Goal: Find specific page/section: Find specific page/section

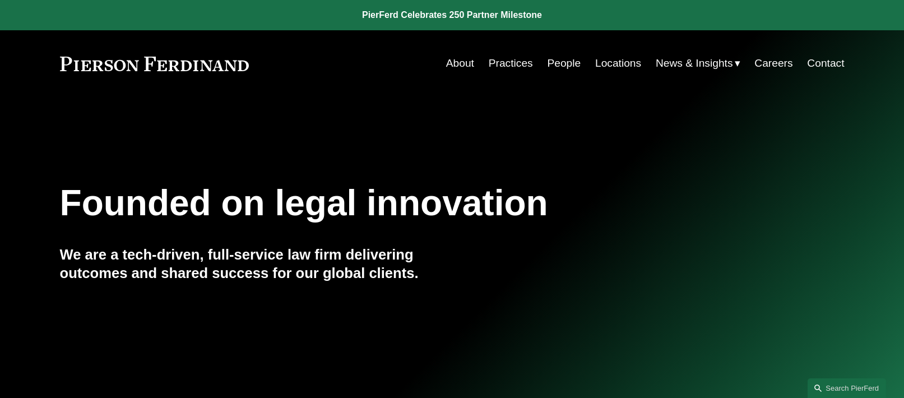
drag, startPoint x: 562, startPoint y: 66, endPoint x: 555, endPoint y: 72, distance: 8.7
click at [561, 67] on link "People" at bounding box center [564, 63] width 34 height 21
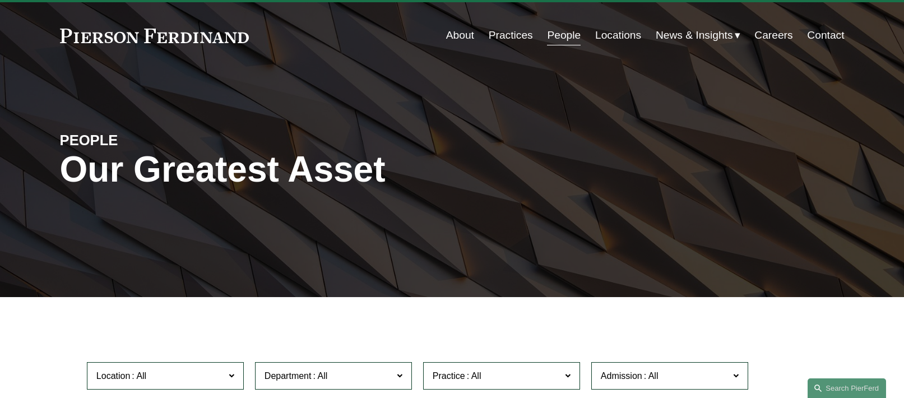
scroll to position [140, 0]
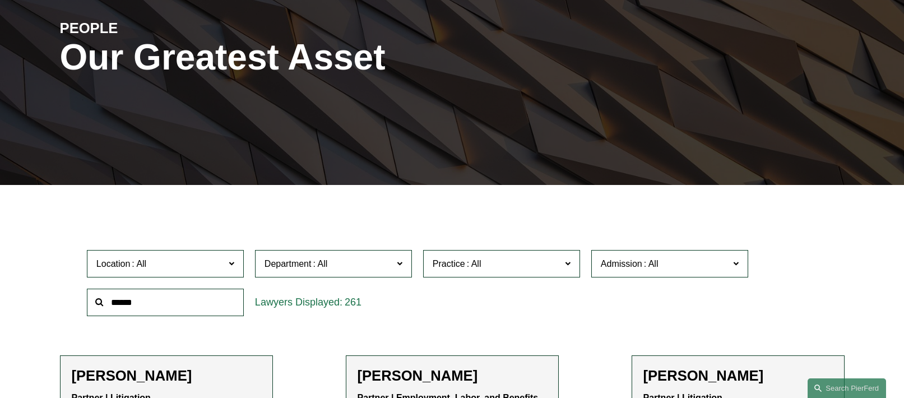
click at [136, 304] on input "text" at bounding box center [165, 302] width 157 height 27
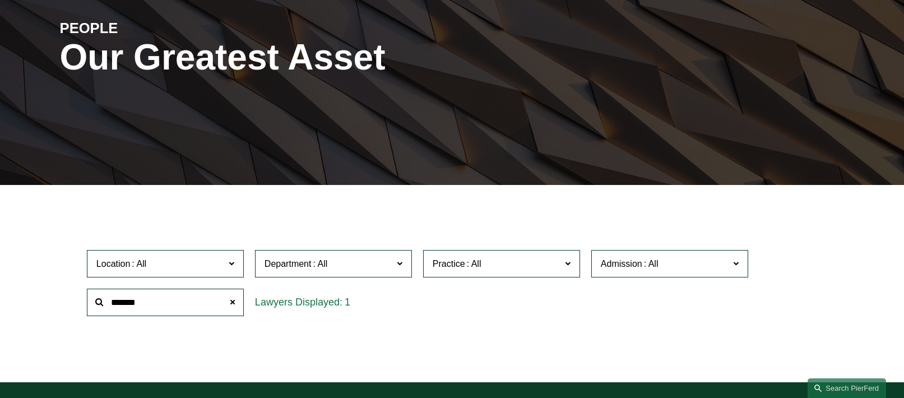
type input "*******"
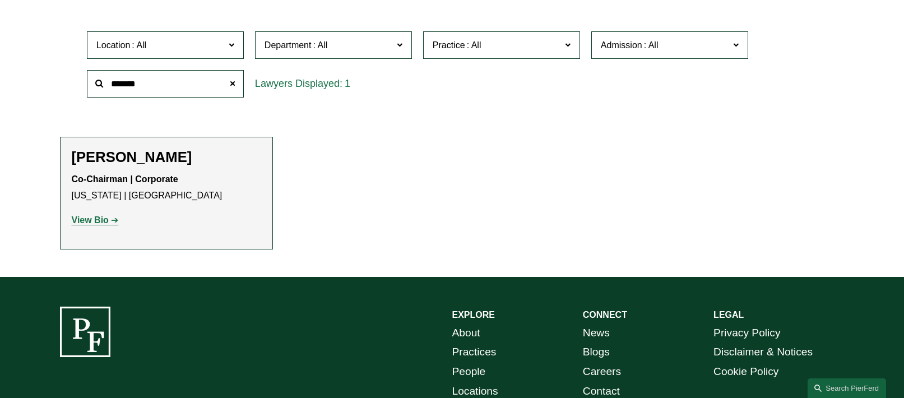
scroll to position [344, 0]
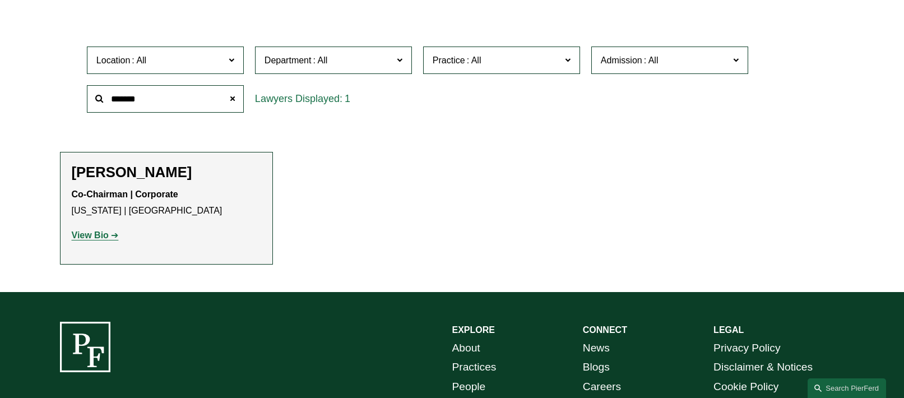
click at [88, 244] on p "View Bio" at bounding box center [166, 236] width 189 height 16
drag, startPoint x: 87, startPoint y: 235, endPoint x: 95, endPoint y: 235, distance: 7.3
click at [88, 235] on strong "View Bio" at bounding box center [90, 235] width 37 height 10
